Goal: Find specific page/section: Find specific page/section

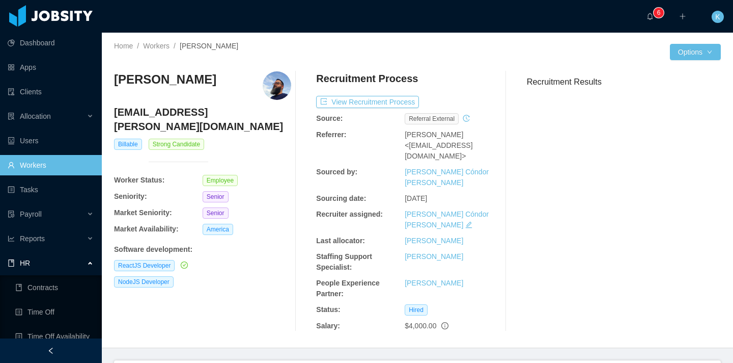
scroll to position [264, 0]
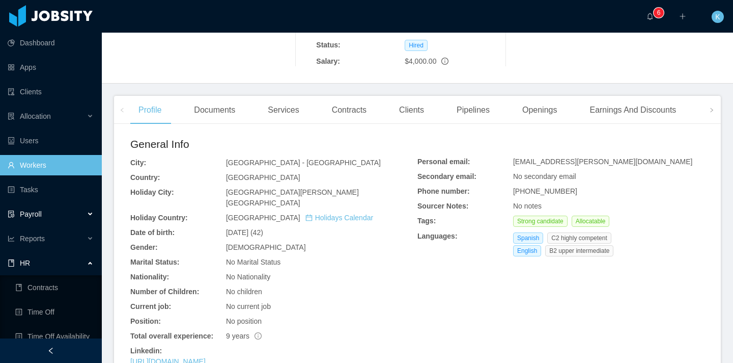
click at [59, 211] on div "Payroll" at bounding box center [51, 214] width 102 height 20
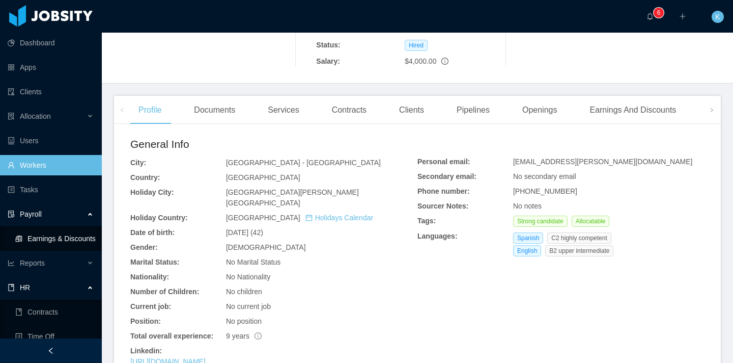
click at [40, 240] on link "Earnings & Discounts" at bounding box center [54, 238] width 78 height 20
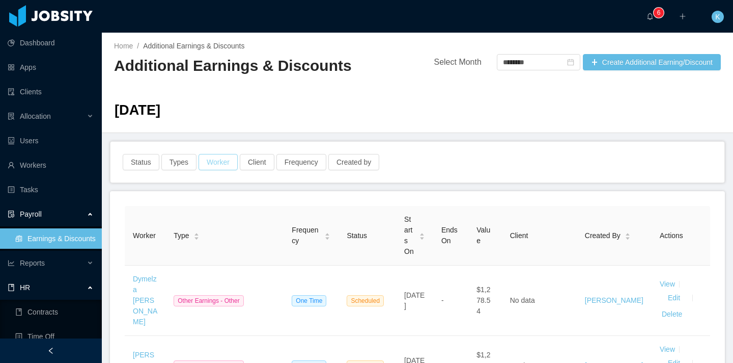
click at [216, 166] on button "Worker" at bounding box center [218, 162] width 39 height 16
click at [197, 211] on div "Search workers" at bounding box center [215, 210] width 131 height 10
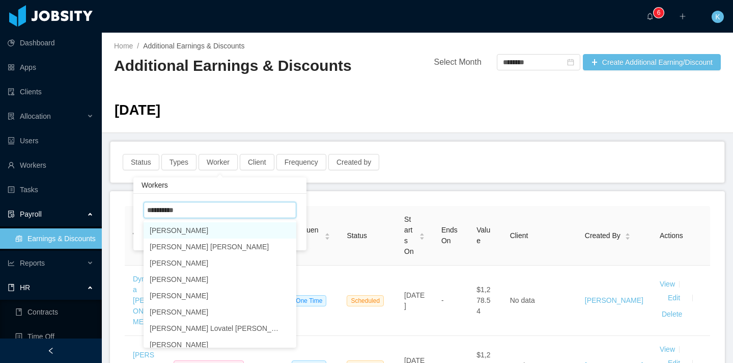
type input "**********"
click at [194, 235] on li "[PERSON_NAME]" at bounding box center [220, 230] width 153 height 16
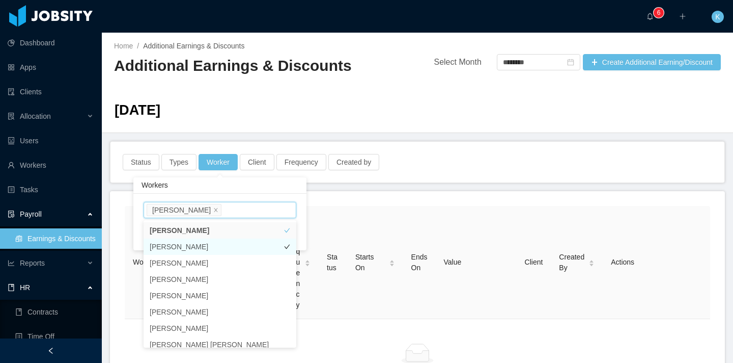
click at [224, 246] on li "[PERSON_NAME]" at bounding box center [220, 246] width 153 height 16
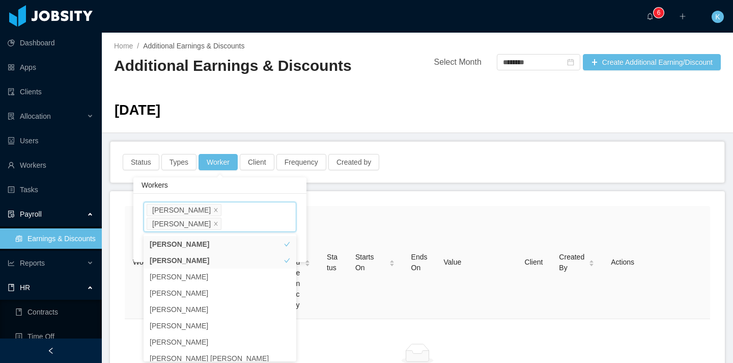
click at [267, 176] on div "Workers Search workers [PERSON_NAME] [PERSON_NAME] Clear Apply" at bounding box center [219, 217] width 173 height 90
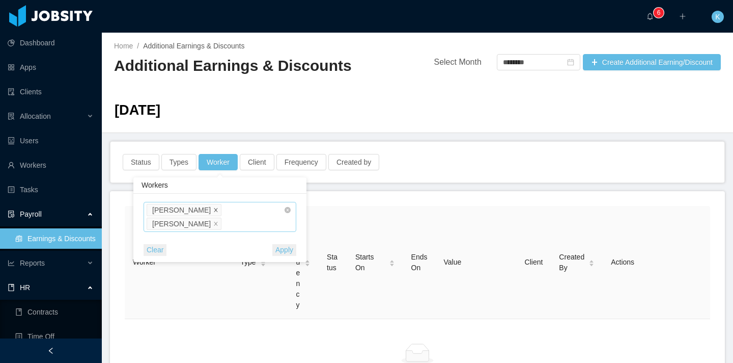
click at [213, 208] on icon "icon: close" at bounding box center [215, 209] width 5 height 5
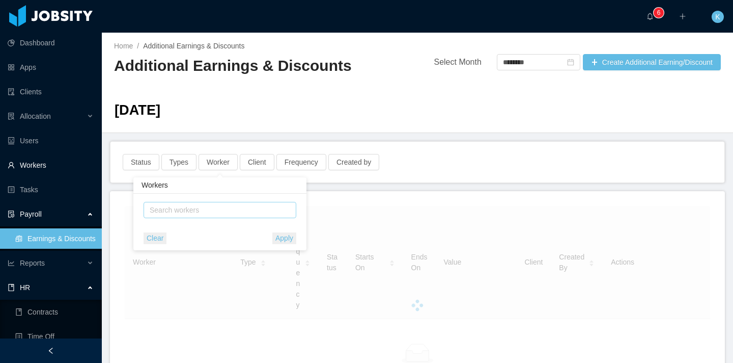
click at [20, 166] on link "Workers" at bounding box center [51, 165] width 86 height 20
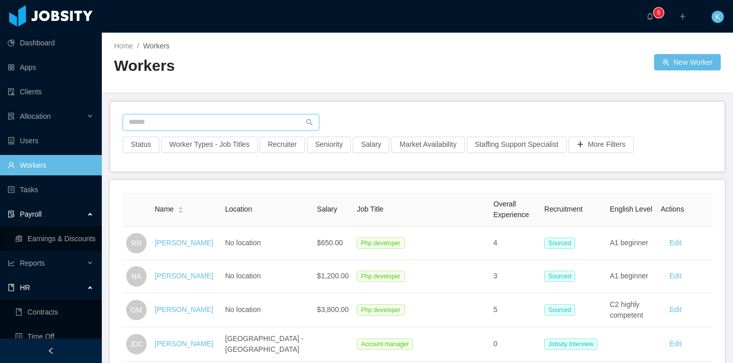
click at [184, 124] on input "text" at bounding box center [221, 122] width 197 height 16
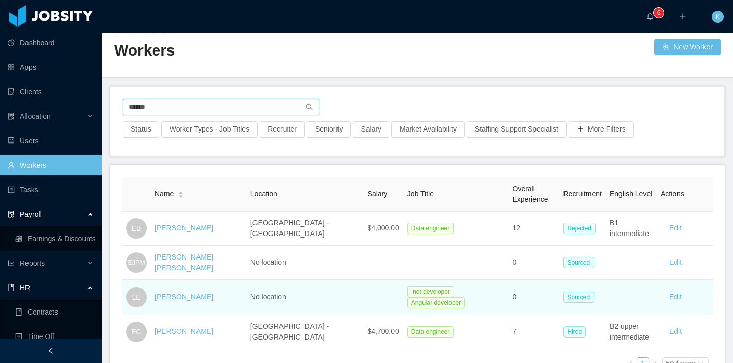
scroll to position [16, 0]
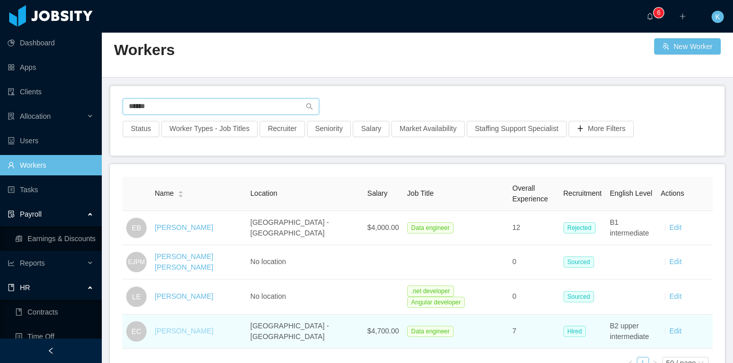
type input "******"
click at [176, 329] on link "[PERSON_NAME]" at bounding box center [184, 330] width 59 height 8
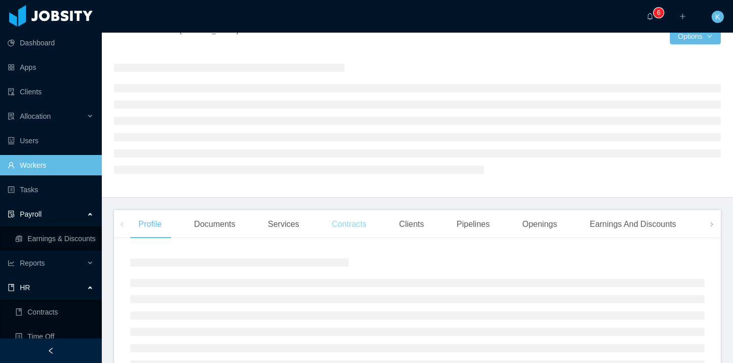
click at [342, 223] on div "Contracts" at bounding box center [349, 224] width 51 height 29
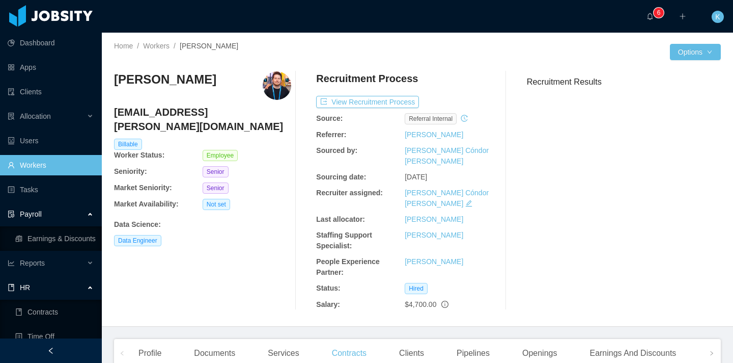
click at [56, 167] on link "Workers" at bounding box center [51, 165] width 86 height 20
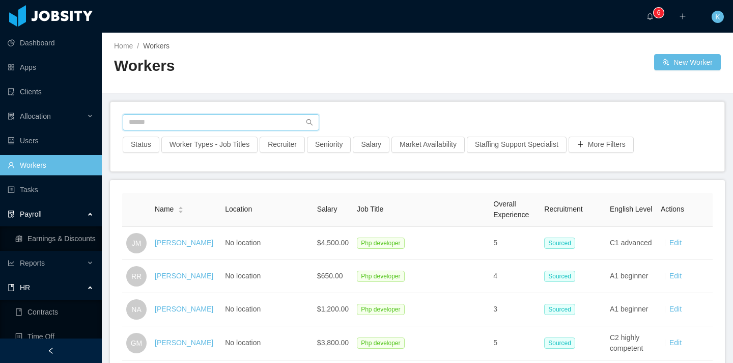
click at [170, 122] on input "text" at bounding box center [221, 122] width 197 height 16
paste input "**********"
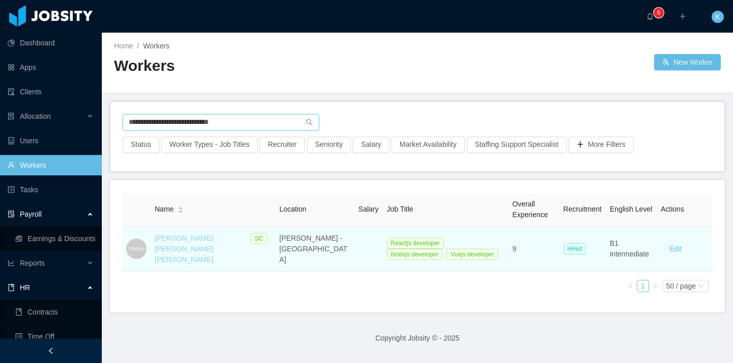
type input "**********"
click at [176, 240] on link "[PERSON_NAME] [PERSON_NAME] [PERSON_NAME]" at bounding box center [184, 249] width 59 height 30
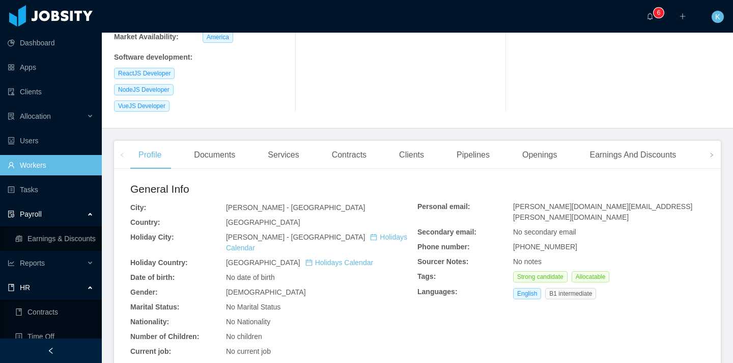
scroll to position [235, 0]
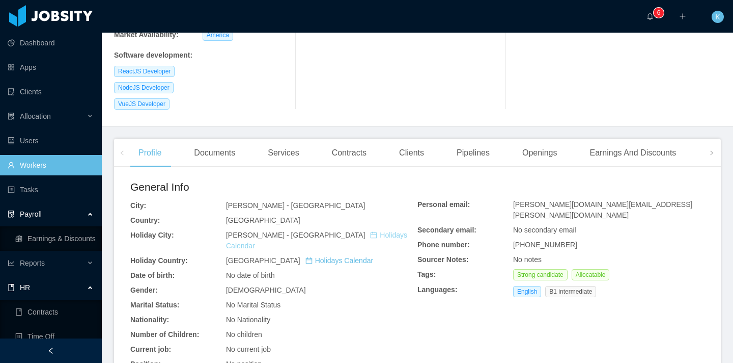
click at [344, 231] on link "Holidays Calendar" at bounding box center [316, 240] width 181 height 19
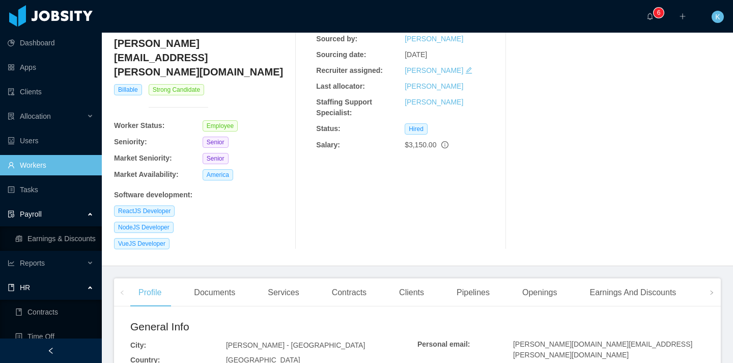
scroll to position [0, 0]
